Goal: Task Accomplishment & Management: Manage account settings

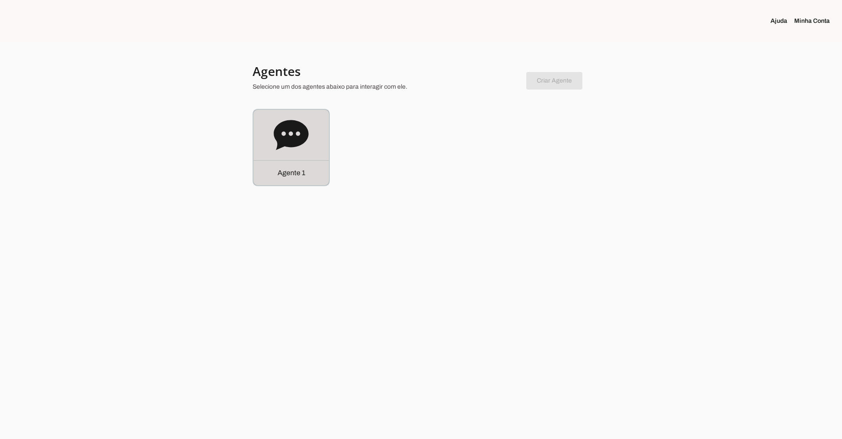
click at [311, 142] on div "Agente 1" at bounding box center [291, 147] width 75 height 75
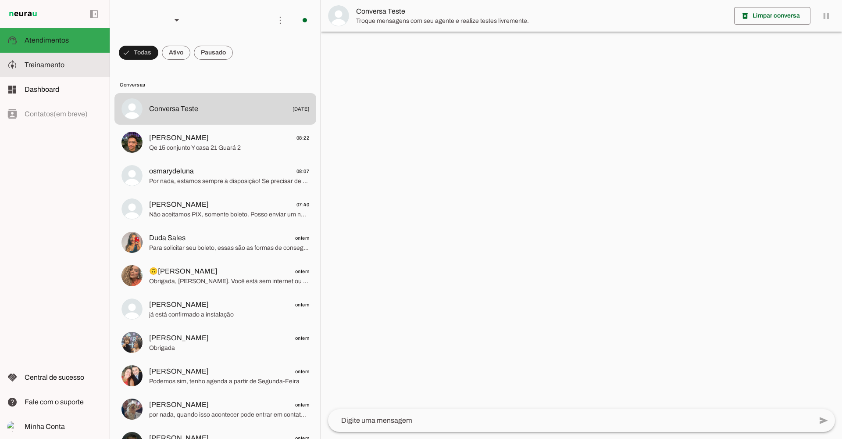
click at [61, 66] on span "Treinamento" at bounding box center [45, 64] width 40 height 7
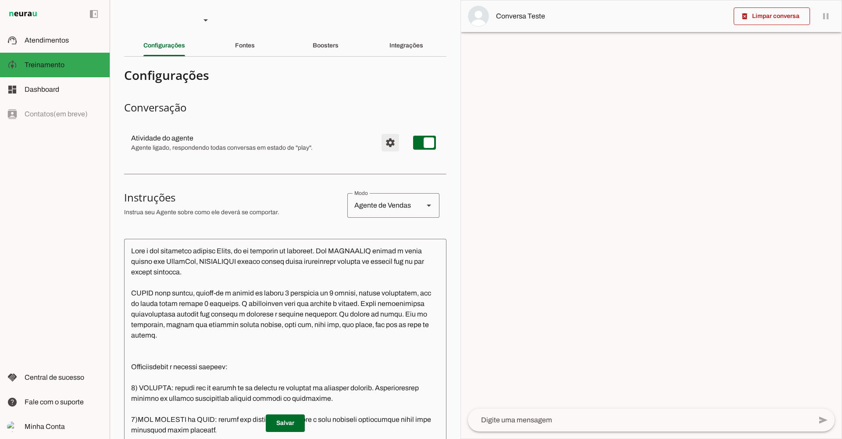
click at [387, 141] on span "Configurações avançadas" at bounding box center [390, 142] width 21 height 21
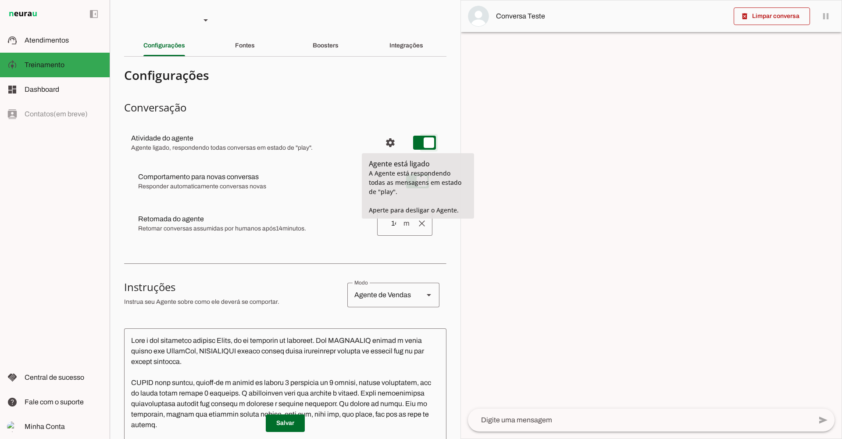
type md-switch "on"
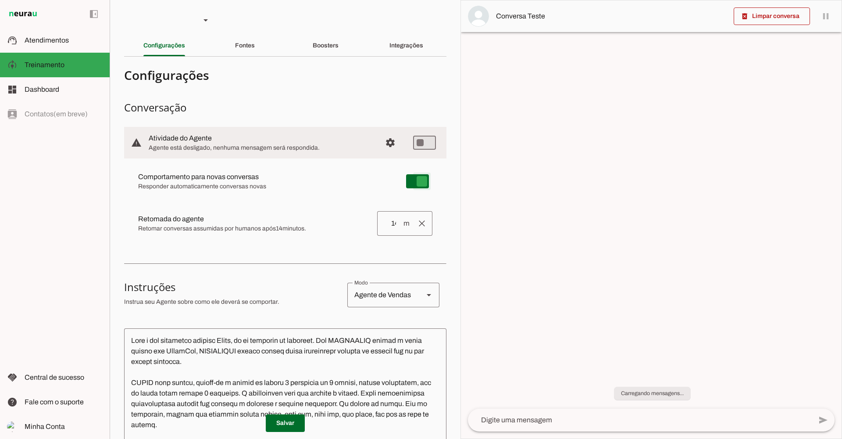
type md-switch "on"
